Goal: Task Accomplishment & Management: Manage account settings

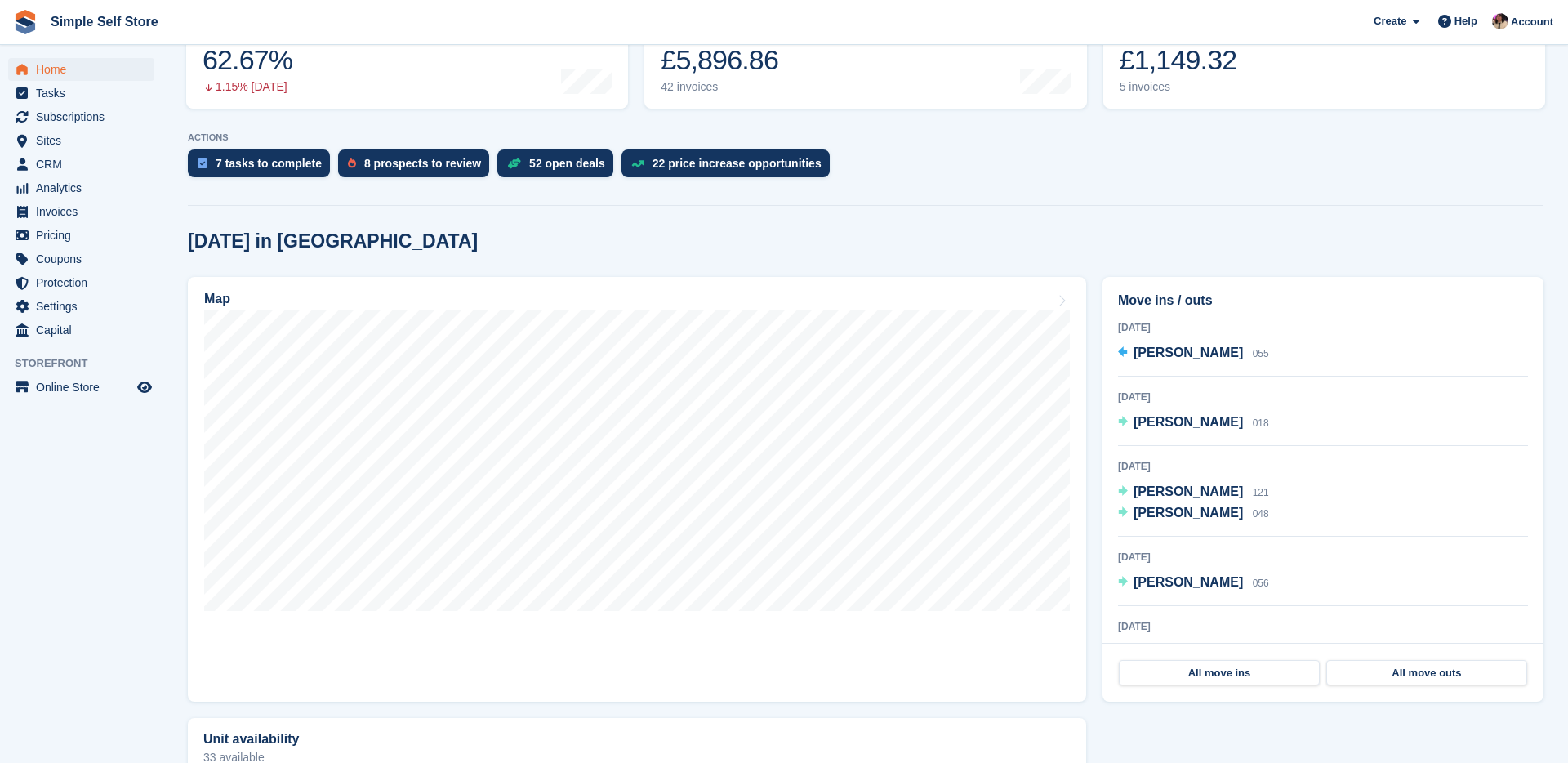
scroll to position [259, 0]
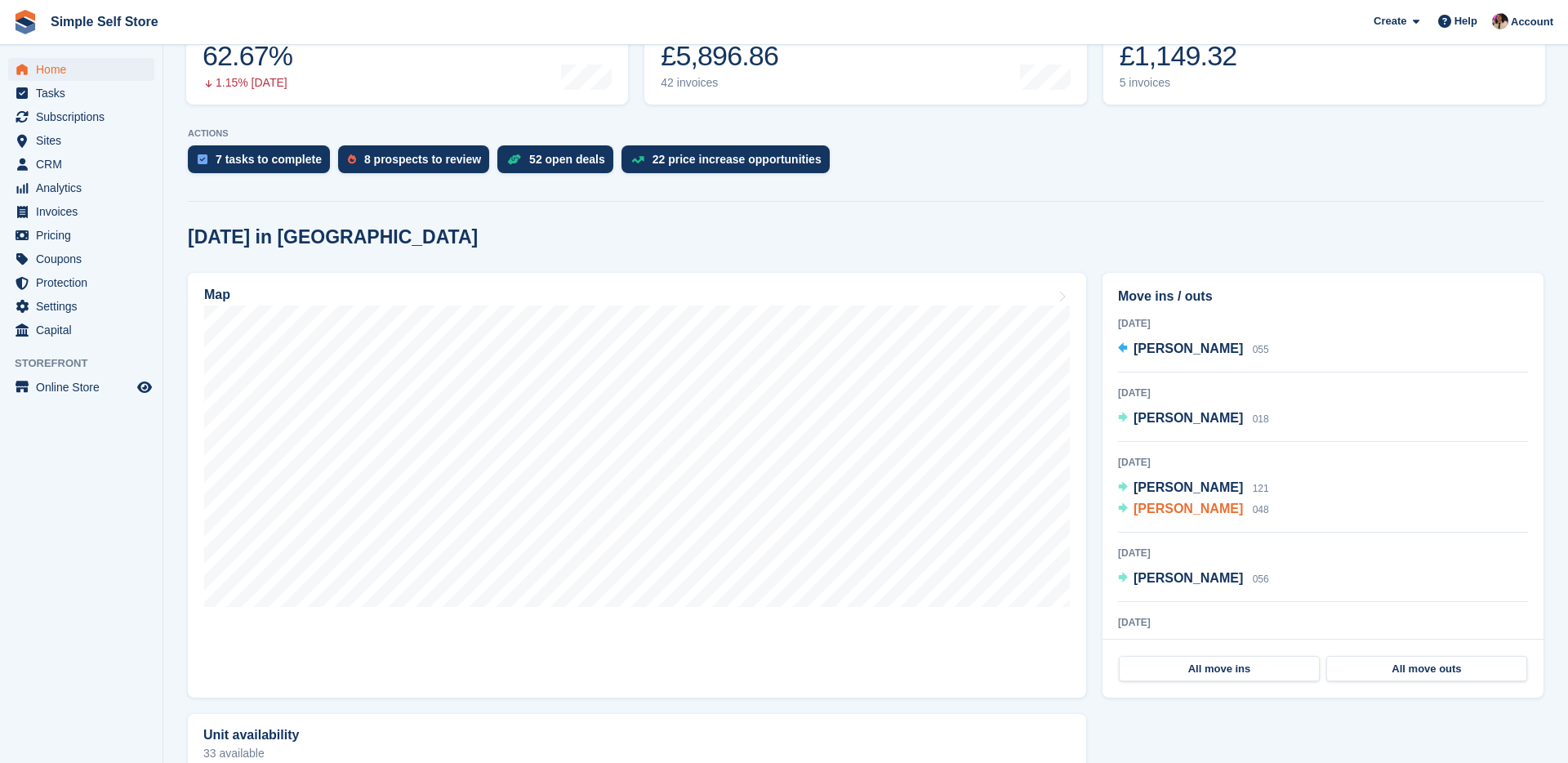
click at [1212, 505] on span "[PERSON_NAME]" at bounding box center [1187, 508] width 110 height 14
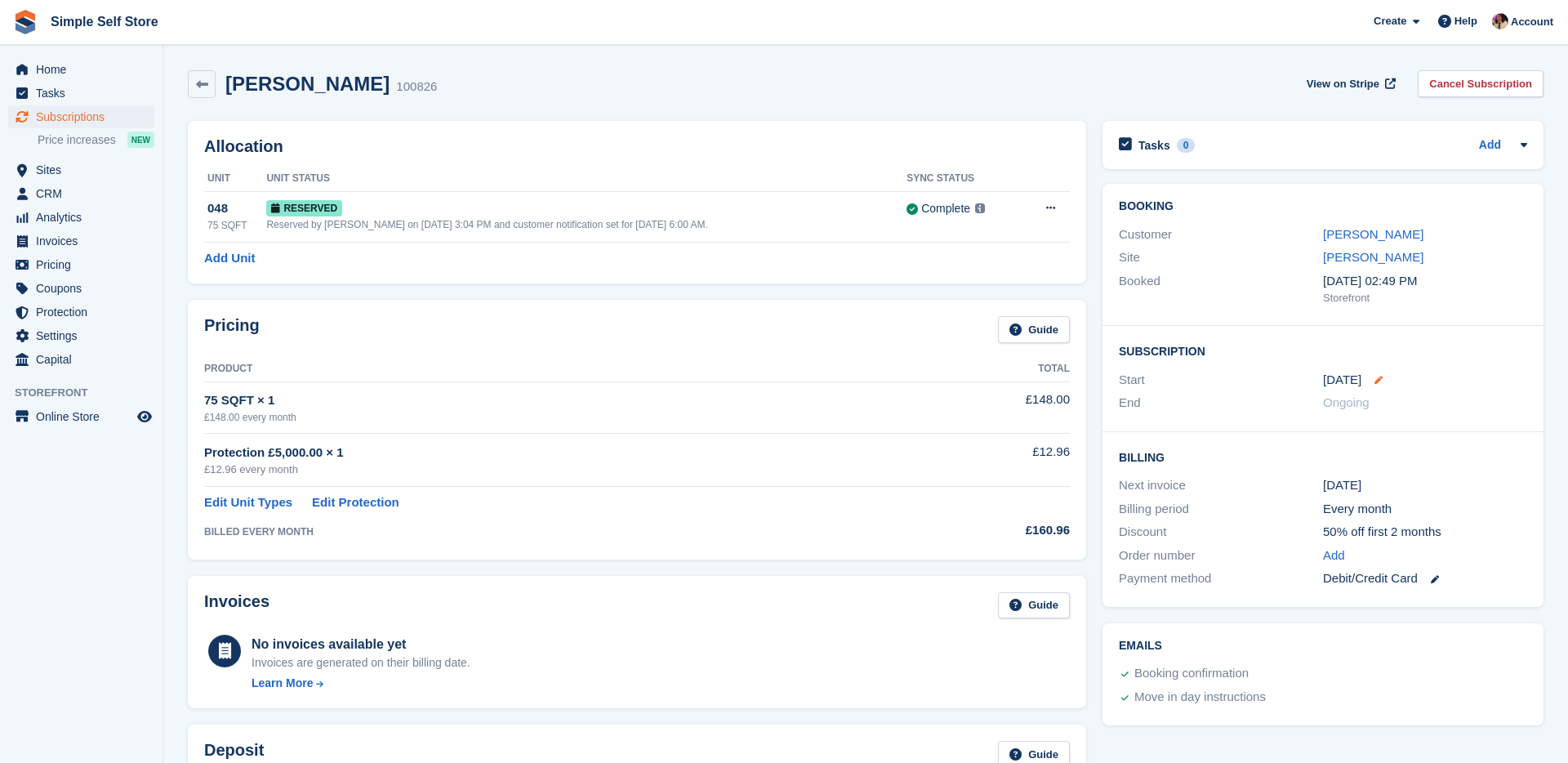
click at [1374, 383] on icon at bounding box center [1378, 380] width 9 height 9
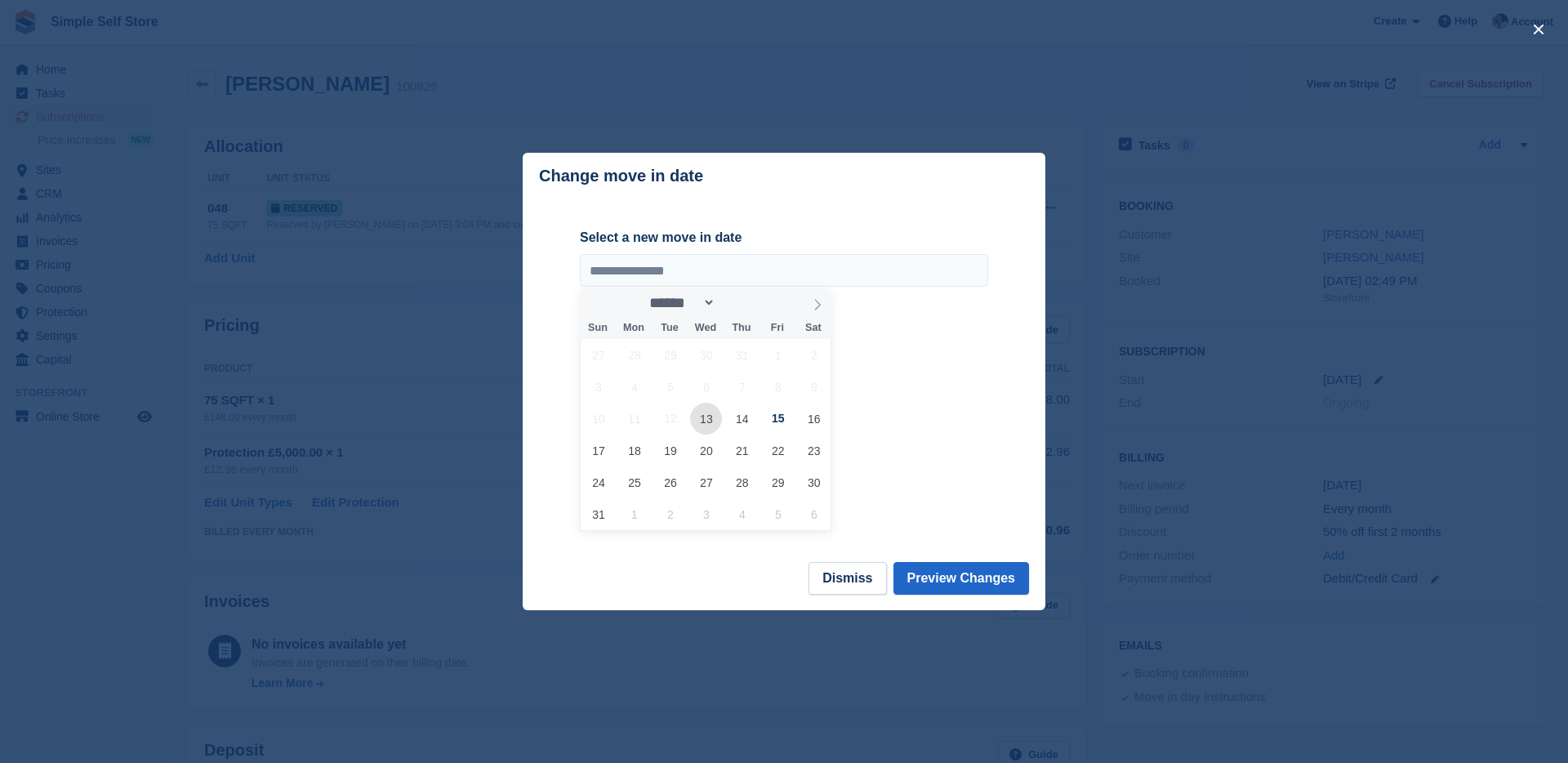
click at [709, 424] on span "13" at bounding box center [705, 418] width 31 height 32
type input "**********"
click at [991, 584] on button "Preview Changes" at bounding box center [961, 579] width 136 height 32
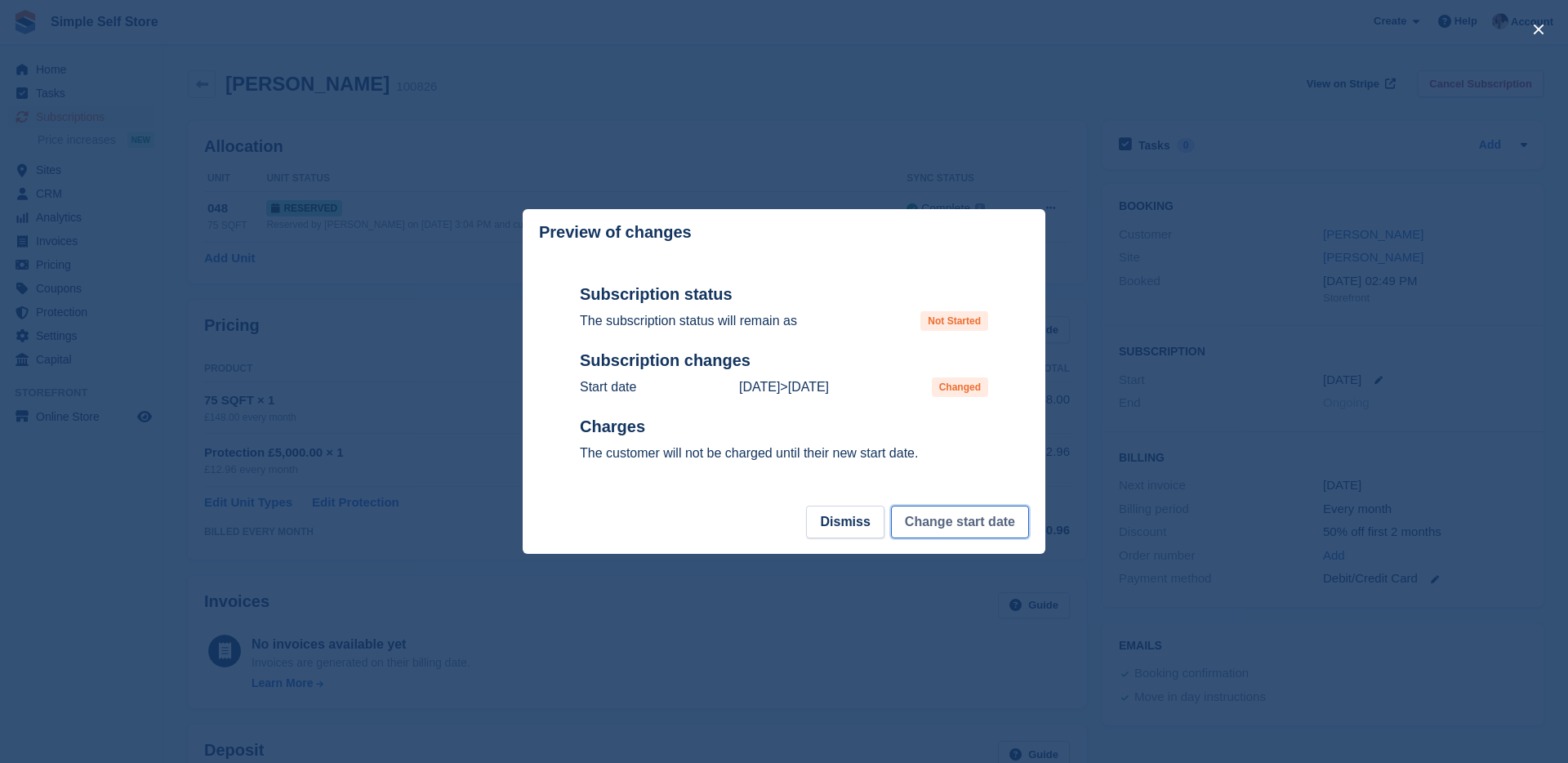
click at [939, 528] on button "Change start date" at bounding box center [959, 522] width 138 height 32
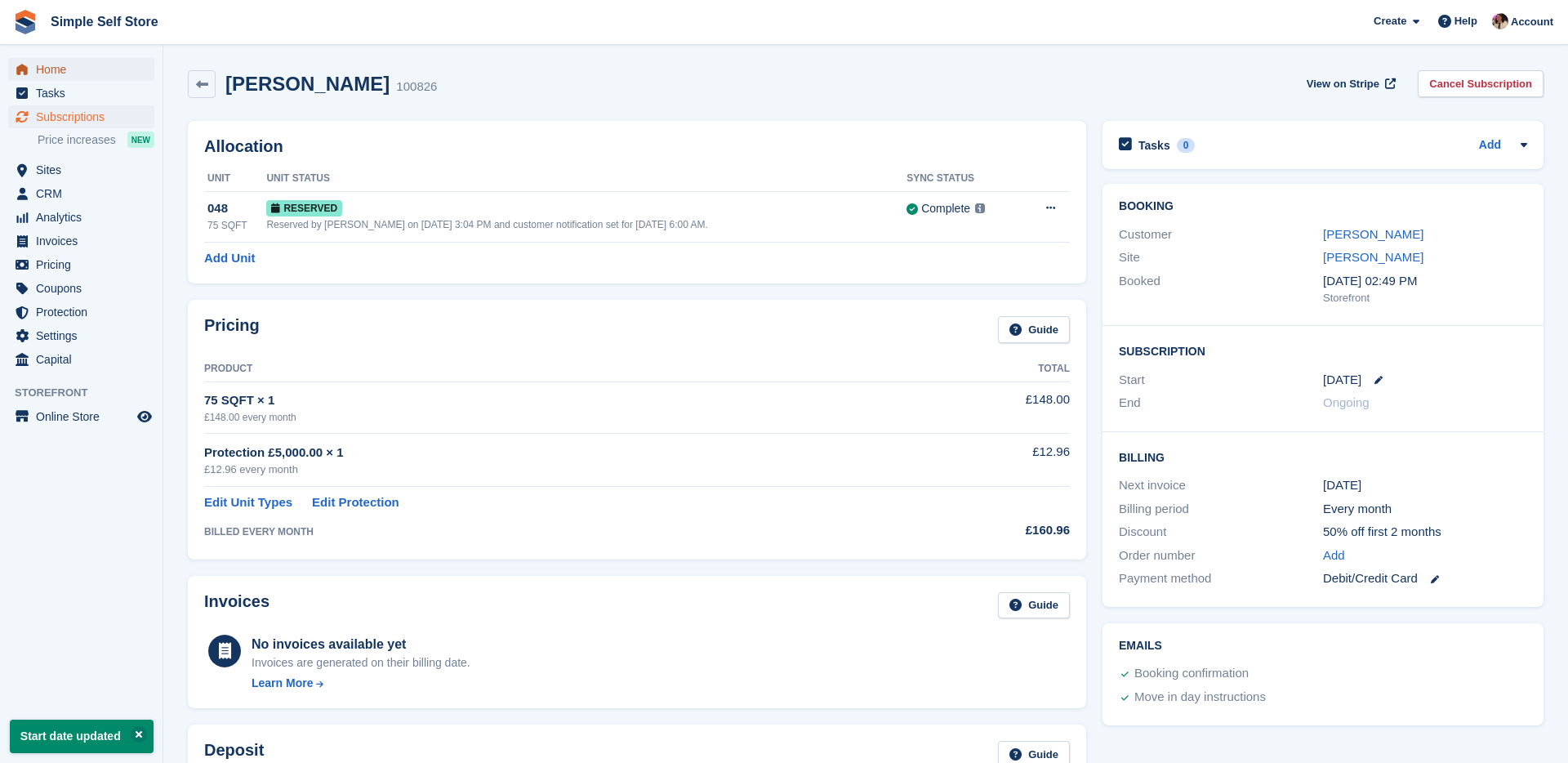
click at [68, 74] on span "Home" at bounding box center [85, 70] width 98 height 23
